Goal: Task Accomplishment & Management: Use online tool/utility

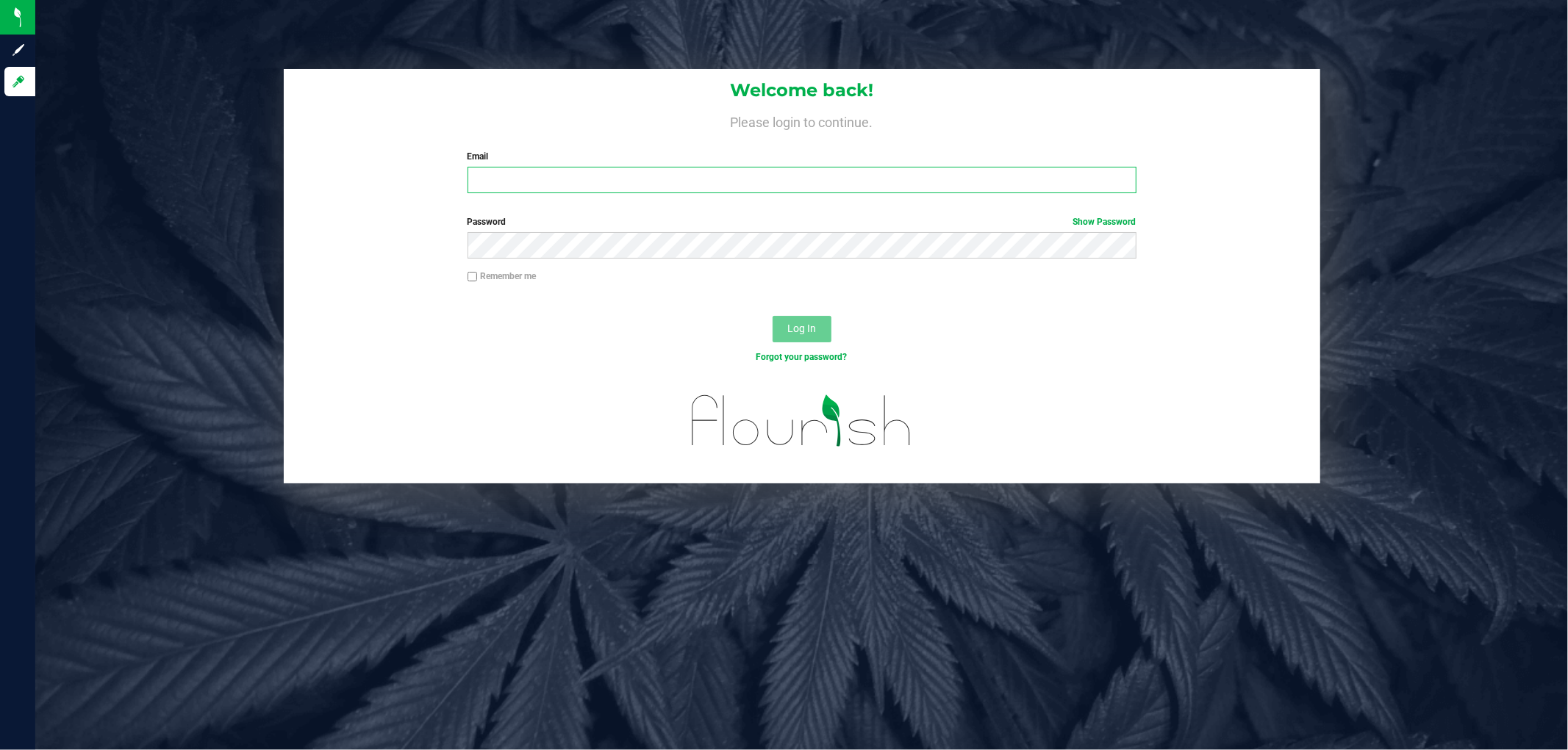
click at [647, 179] on input "Email" at bounding box center [801, 179] width 669 height 26
type input "[EMAIL_ADDRESS][DOMAIN_NAME]"
click at [772, 316] on button "Log In" at bounding box center [802, 328] width 59 height 26
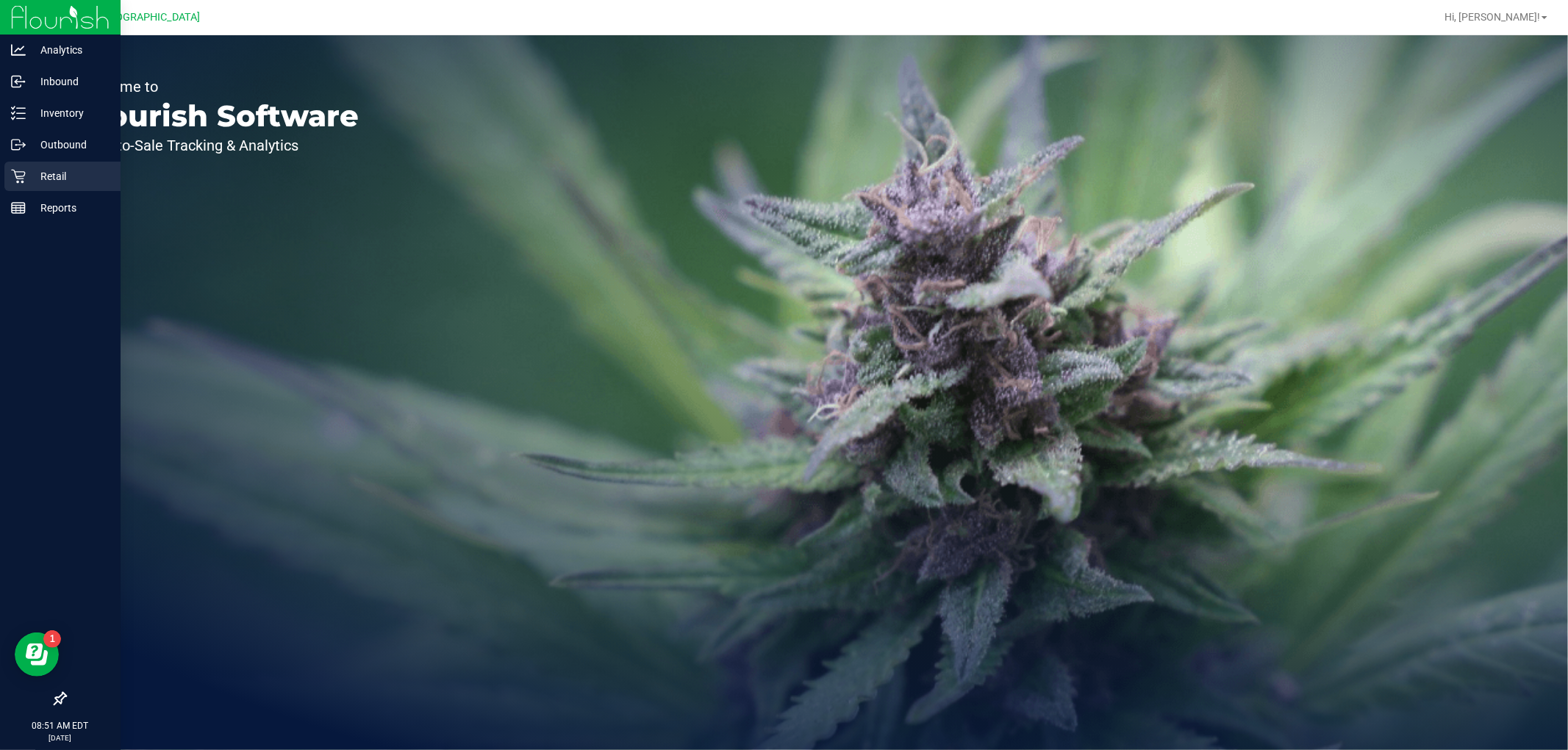
click at [18, 188] on div "Retail" at bounding box center [62, 176] width 116 height 30
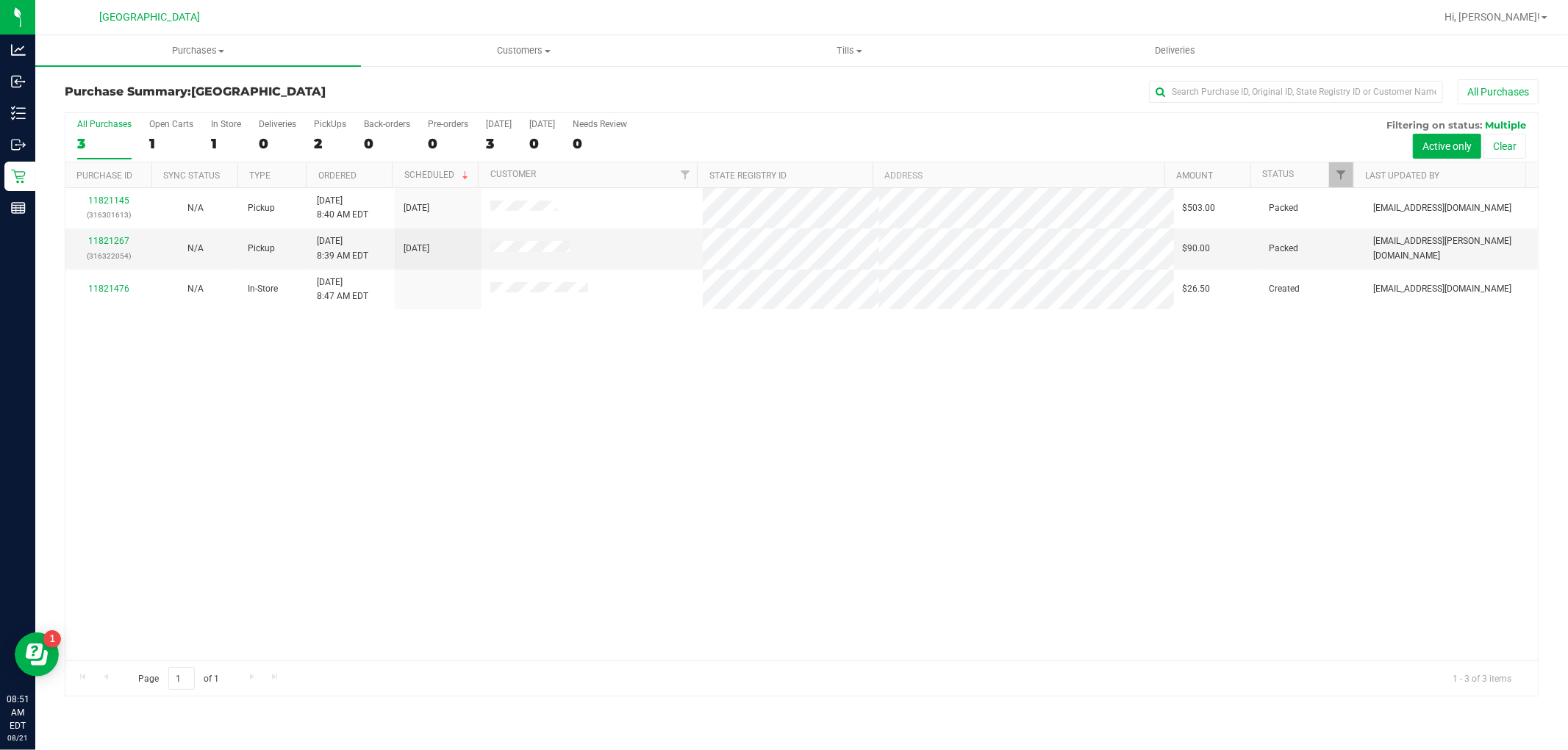
click at [700, 478] on div "11821145 (316301613) N/A Pickup [DATE] 8:40 AM EDT 8/21/2025 $503.00 Packed [EM…" at bounding box center [801, 425] width 1472 height 472
